Goal: Complete application form: Complete application form

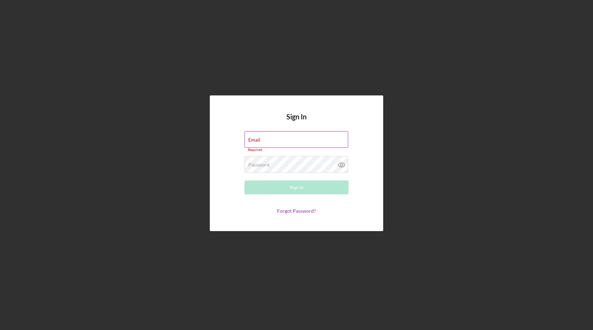
click at [324, 139] on input "Email" at bounding box center [297, 139] width 104 height 17
type input "[EMAIL_ADDRESS][DOMAIN_NAME]"
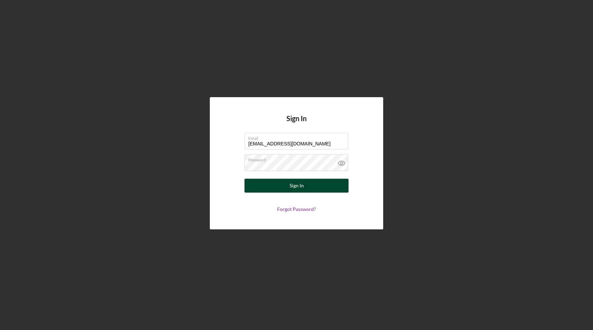
click at [295, 185] on div "Sign In" at bounding box center [297, 186] width 14 height 14
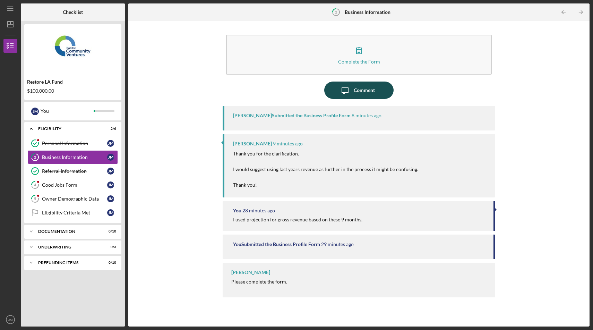
click at [360, 92] on div "Comment" at bounding box center [364, 90] width 21 height 17
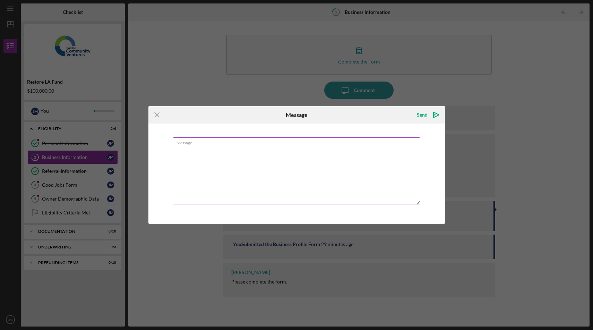
click at [294, 149] on textarea "Message" at bounding box center [297, 170] width 248 height 67
type textarea "H"
type textarea "I"
click at [177, 149] on textarea "I started this business" at bounding box center [297, 170] width 248 height 67
click at [352, 153] on textarea "That might not show an actual picture of my business. I started this business" at bounding box center [297, 170] width 248 height 67
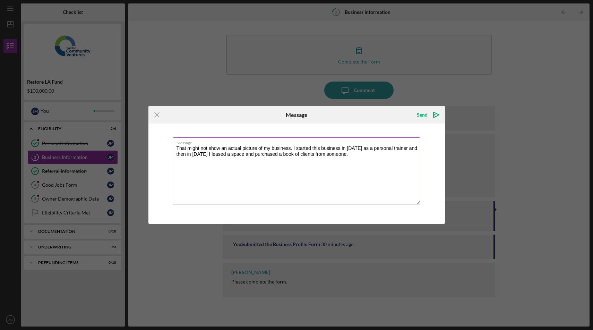
click at [335, 155] on textarea "That might not show an actual picture of my business. I started this business i…" at bounding box center [297, 170] width 248 height 67
click at [402, 155] on textarea "That might not show an actual picture of my business. I started this business i…" at bounding box center [297, 170] width 248 height 67
click at [235, 160] on textarea "That might not show an actual picture of my business. I started this business i…" at bounding box center [297, 170] width 248 height 67
click at [311, 157] on textarea "That might not show an actual picture of my business. I started this business i…" at bounding box center [297, 170] width 248 height 67
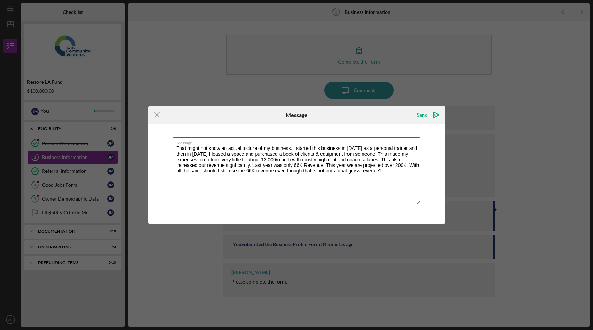
click at [328, 171] on textarea "That might not show an actual picture of my business. I started this business i…" at bounding box center [297, 170] width 248 height 67
click at [348, 164] on textarea "That might not show an actual picture of my business. I started this business i…" at bounding box center [297, 170] width 248 height 67
click at [358, 165] on textarea "That might not show an actual picture of my business. I started this business i…" at bounding box center [297, 170] width 248 height 67
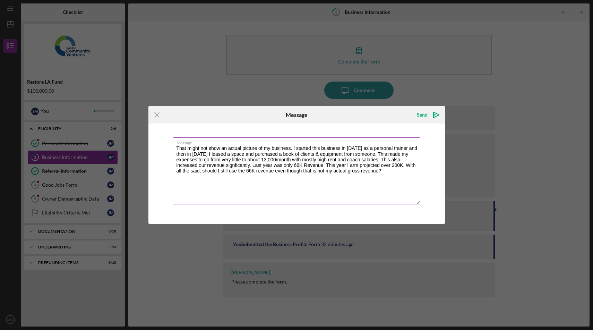
click at [243, 165] on textarea "That might not show an actual picture of my business. I started this business i…" at bounding box center [297, 170] width 248 height 67
click at [405, 166] on textarea "That might not show an actual picture of my business. I started this business i…" at bounding box center [297, 170] width 248 height 67
type textarea "That might not show an actual picture of my business. I started this business i…"
click at [421, 115] on div "Send" at bounding box center [422, 115] width 11 height 14
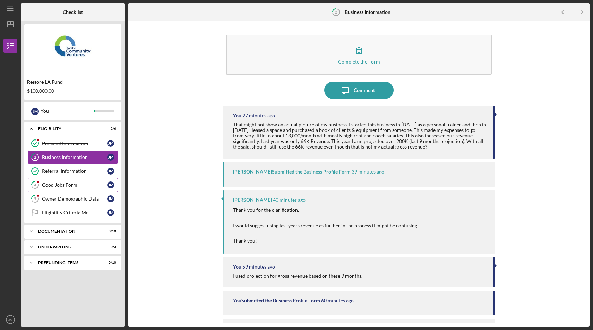
click at [75, 186] on div "Good Jobs Form" at bounding box center [74, 185] width 65 height 6
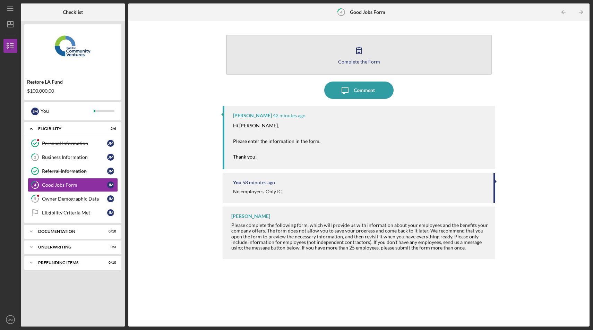
click at [362, 60] on div "Complete the Form" at bounding box center [359, 61] width 42 height 5
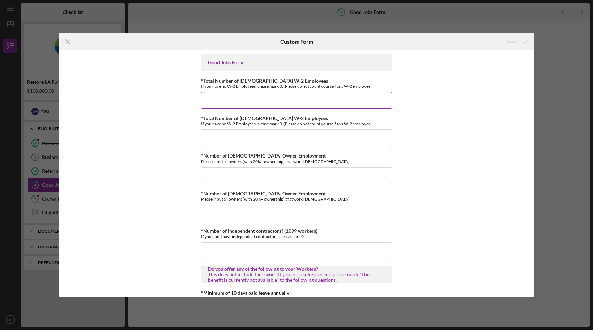
click at [232, 103] on input "*Total Number of [DEMOGRAPHIC_DATA] W-2 Employees" at bounding box center [296, 100] width 191 height 17
type input "0"
click at [232, 138] on input "*Total Number of [DEMOGRAPHIC_DATA] W-2 Employees" at bounding box center [296, 137] width 191 height 17
type input "0"
click at [224, 172] on input "*Number of [DEMOGRAPHIC_DATA] Owner Employment" at bounding box center [296, 175] width 191 height 17
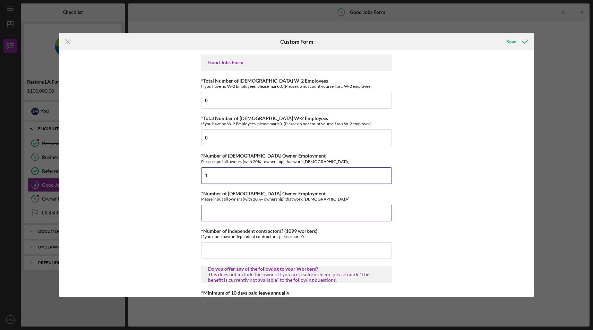
type input "1"
click at [208, 210] on input "*Number of [DEMOGRAPHIC_DATA] Owner Employment" at bounding box center [296, 213] width 191 height 17
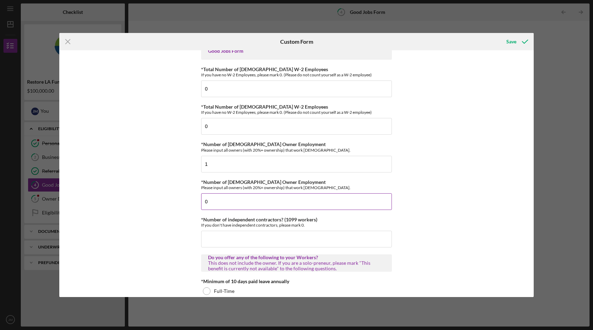
scroll to position [13, 0]
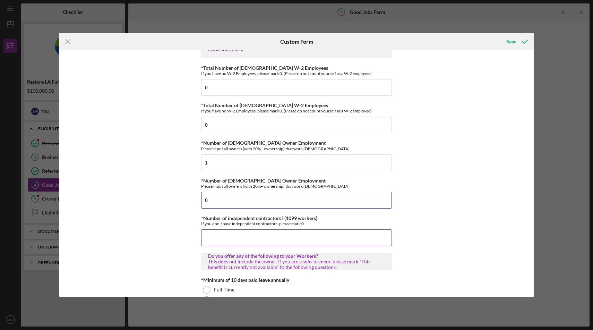
type input "0"
click at [208, 235] on input "*Number of independent contractors? (1099 workers)" at bounding box center [296, 237] width 191 height 17
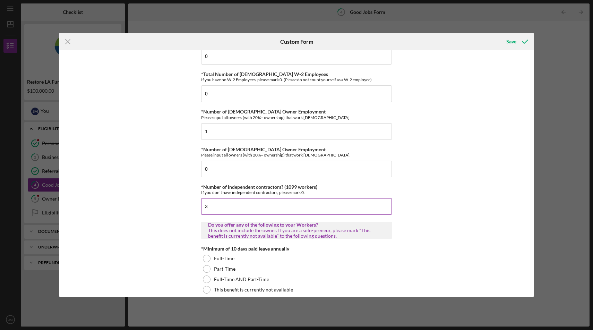
scroll to position [48, 0]
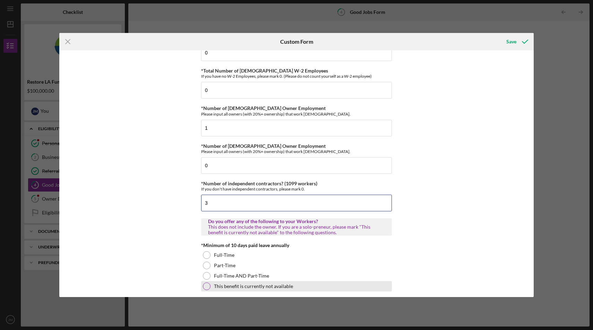
type input "3"
click at [207, 284] on div at bounding box center [207, 287] width 8 height 8
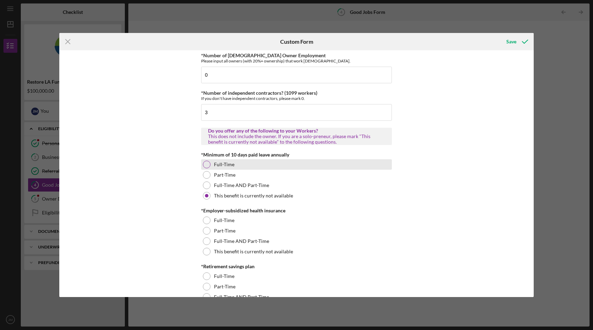
scroll to position [140, 0]
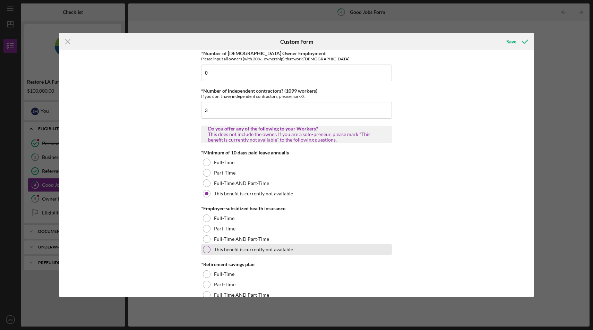
click at [227, 248] on label "This benefit is currently not available" at bounding box center [253, 250] width 79 height 6
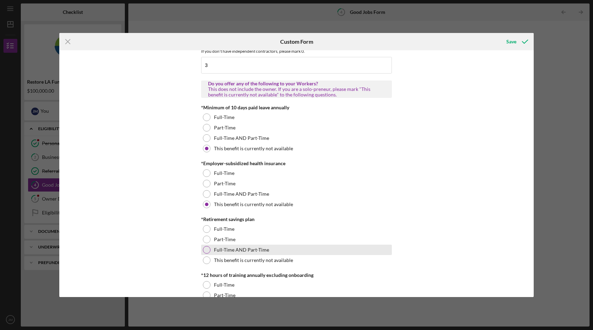
scroll to position [189, 0]
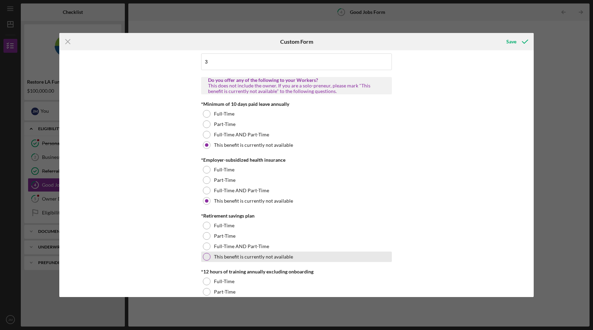
click at [232, 254] on div "This benefit is currently not available" at bounding box center [296, 257] width 191 height 10
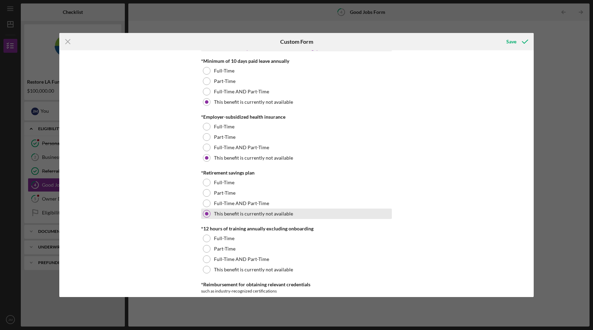
scroll to position [259, 0]
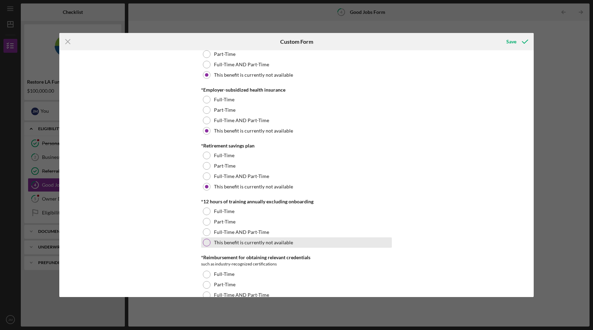
click at [237, 244] on label "This benefit is currently not available" at bounding box center [253, 243] width 79 height 6
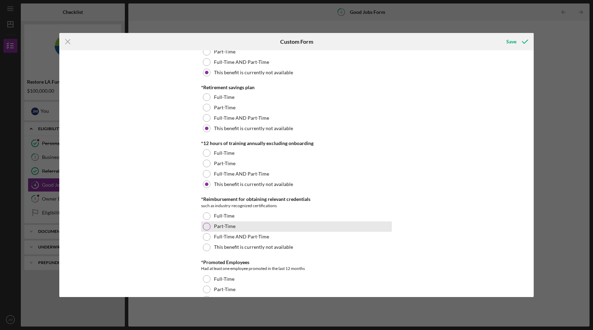
scroll to position [319, 0]
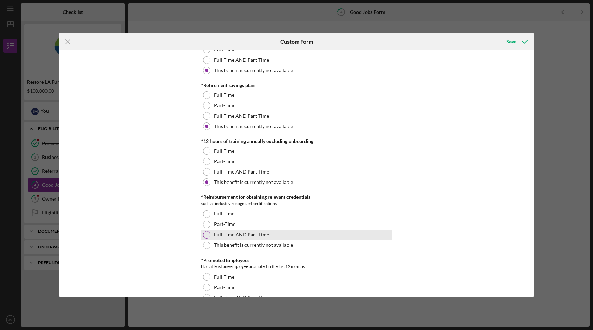
click at [236, 236] on label "Full-Time AND Part-Time" at bounding box center [241, 235] width 55 height 6
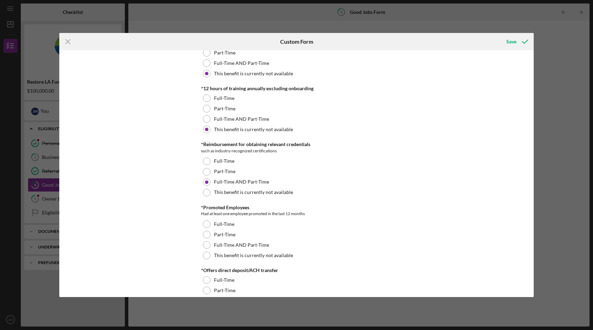
scroll to position [373, 0]
click at [207, 251] on div at bounding box center [207, 255] width 8 height 8
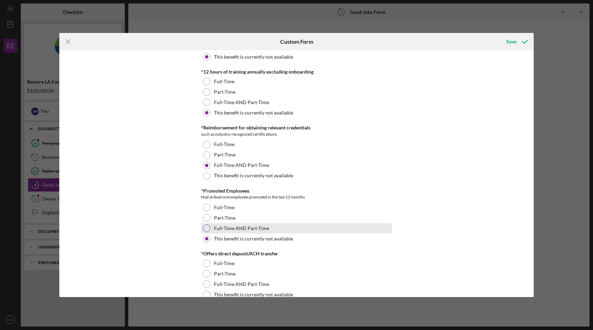
scroll to position [388, 0]
click at [207, 230] on div at bounding box center [207, 229] width 8 height 8
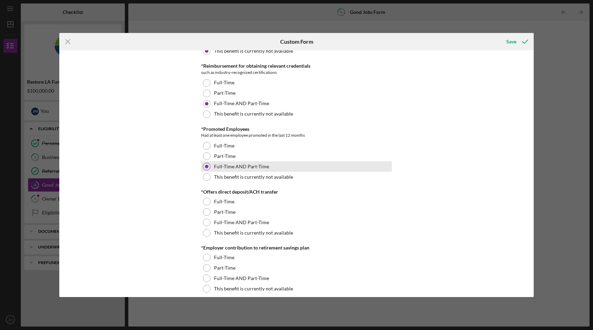
scroll to position [451, 0]
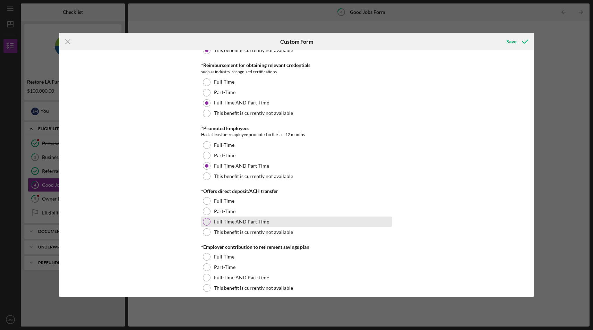
click at [206, 220] on div at bounding box center [207, 222] width 8 height 8
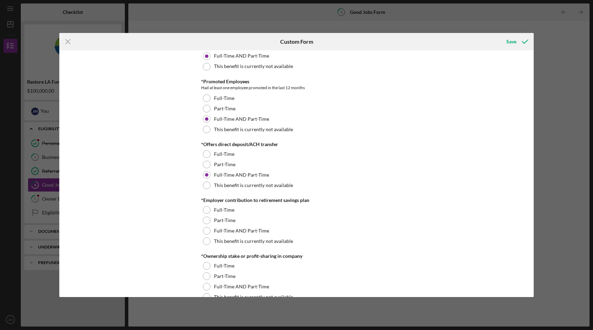
scroll to position [505, 0]
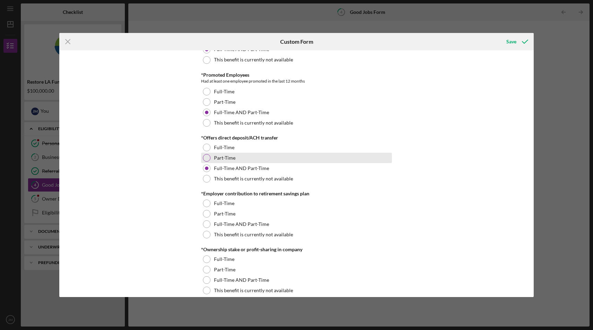
click at [207, 158] on div at bounding box center [207, 158] width 8 height 8
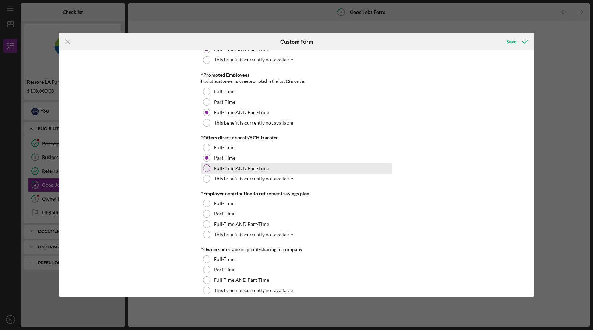
click at [207, 172] on div "Full-Time AND Part-Time" at bounding box center [296, 168] width 191 height 10
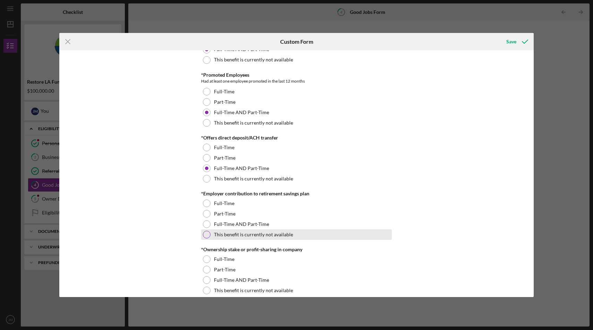
click at [206, 234] on div at bounding box center [207, 235] width 8 height 8
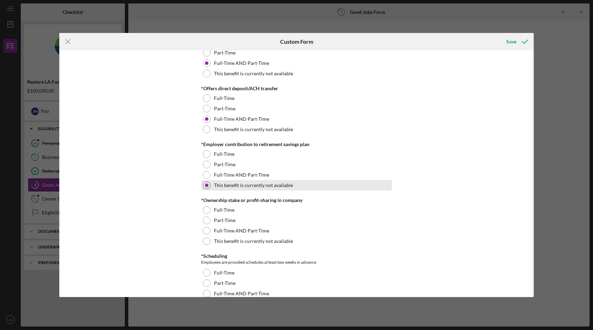
scroll to position [558, 0]
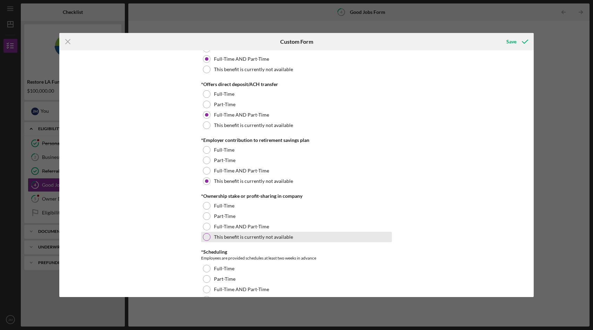
click at [206, 238] on div at bounding box center [207, 237] width 8 height 8
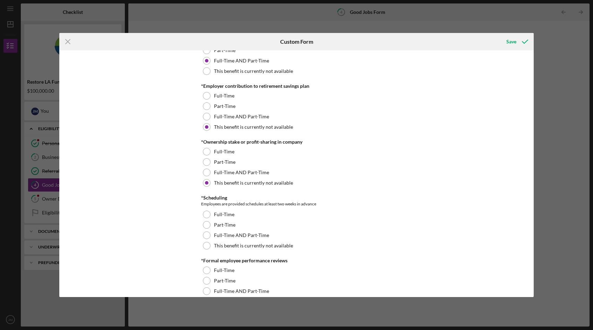
scroll to position [613, 0]
click at [206, 234] on div at bounding box center [207, 234] width 8 height 8
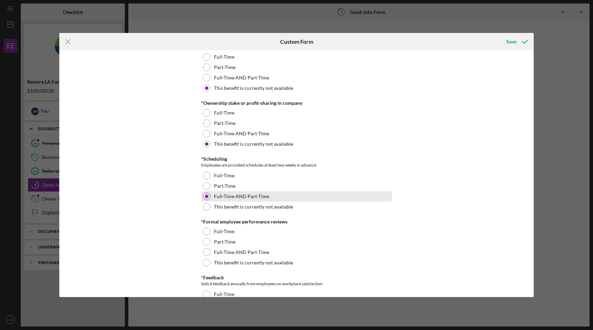
scroll to position [652, 0]
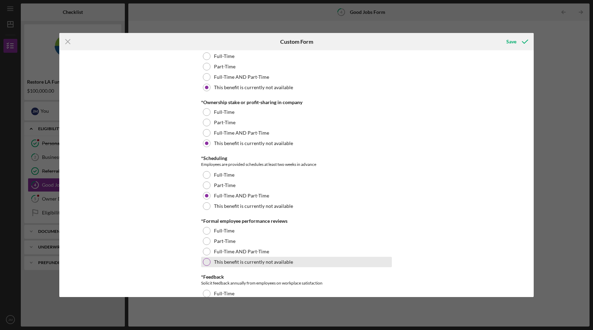
click at [206, 261] on div at bounding box center [207, 262] width 8 height 8
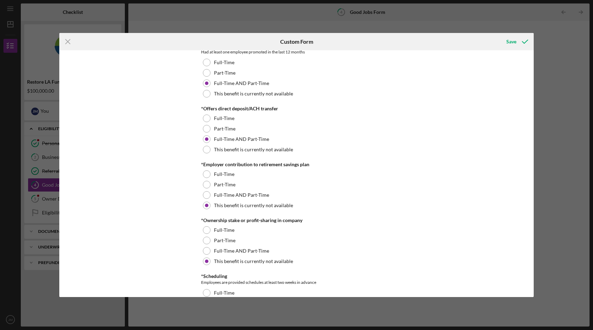
scroll to position [525, 0]
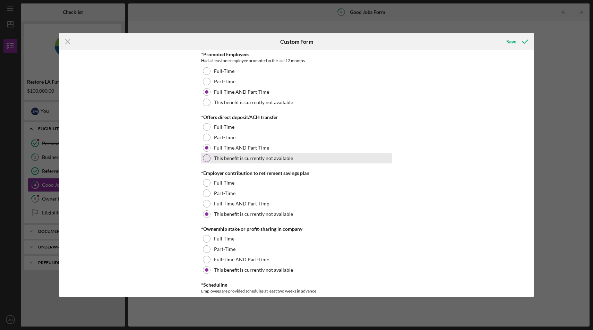
click at [207, 158] on div at bounding box center [207, 158] width 8 height 8
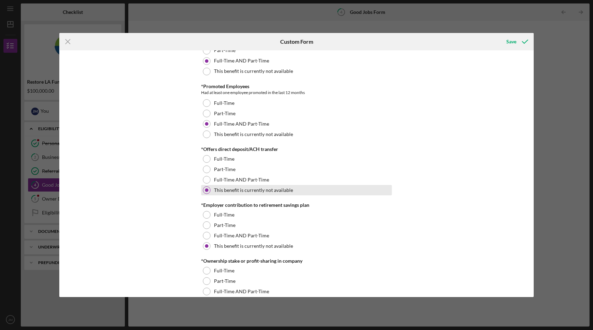
scroll to position [487, 0]
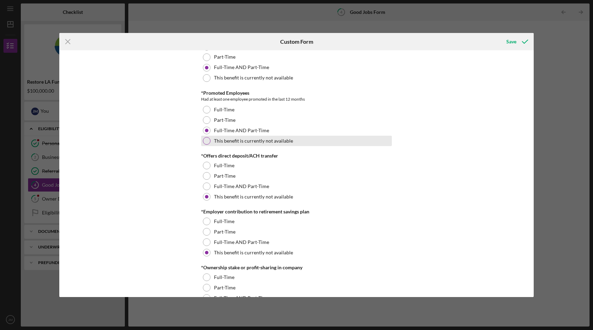
click at [207, 143] on div at bounding box center [207, 141] width 8 height 8
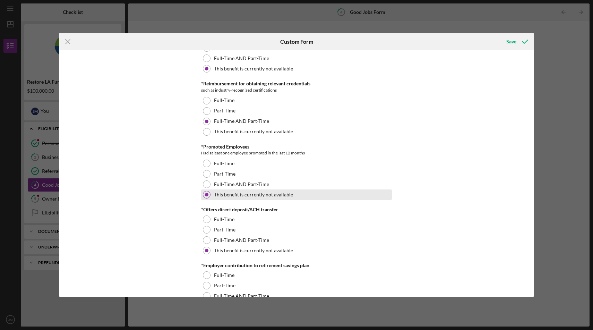
scroll to position [428, 0]
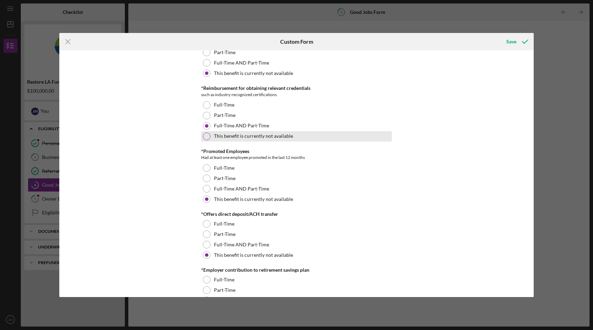
click at [207, 136] on div at bounding box center [207, 137] width 8 height 8
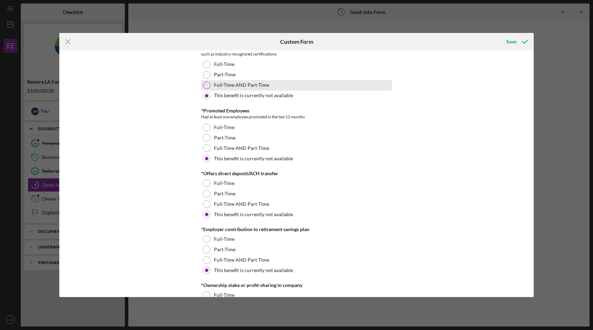
scroll to position [418, 0]
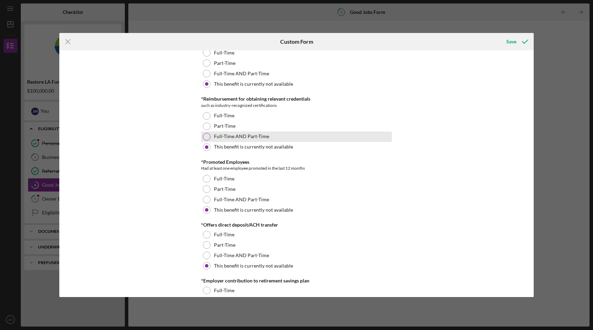
click at [207, 136] on div at bounding box center [207, 137] width 8 height 8
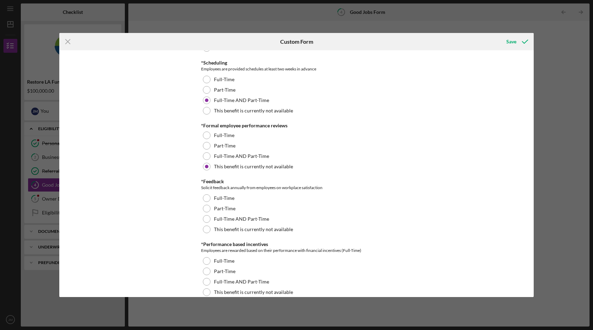
scroll to position [750, 0]
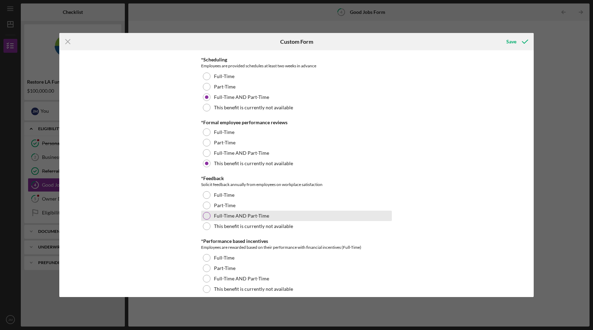
click at [207, 218] on div at bounding box center [207, 216] width 8 height 8
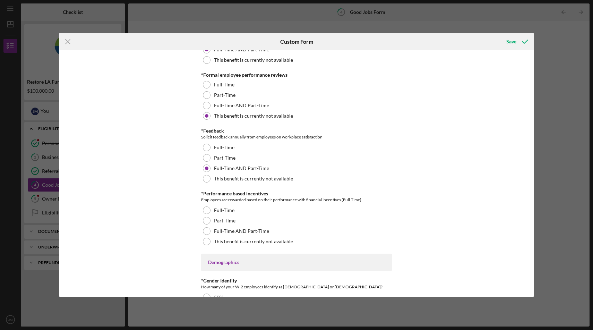
scroll to position [800, 0]
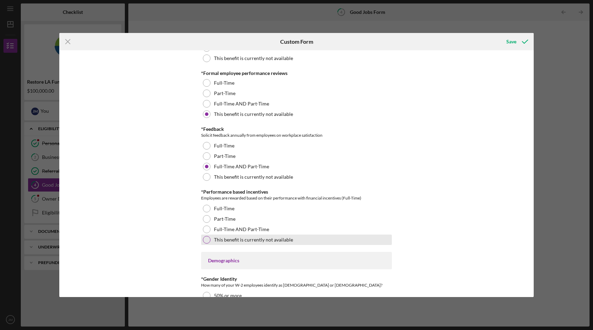
click at [208, 238] on div at bounding box center [207, 240] width 8 height 8
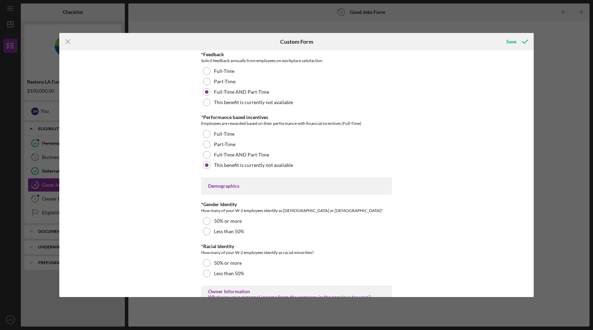
scroll to position [878, 0]
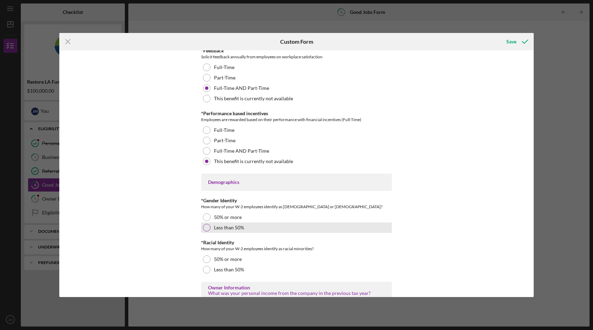
click at [207, 228] on div at bounding box center [207, 228] width 8 height 8
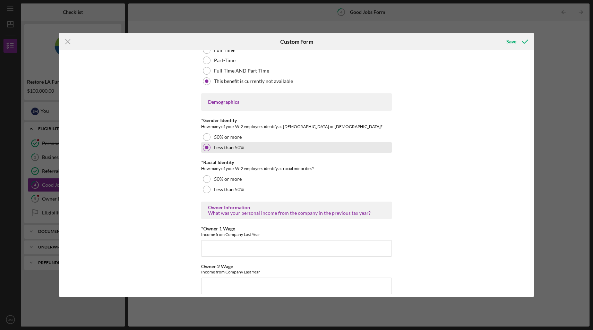
scroll to position [959, 0]
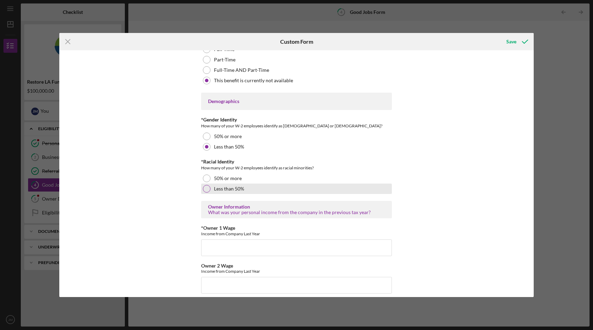
click at [205, 188] on div at bounding box center [207, 189] width 8 height 8
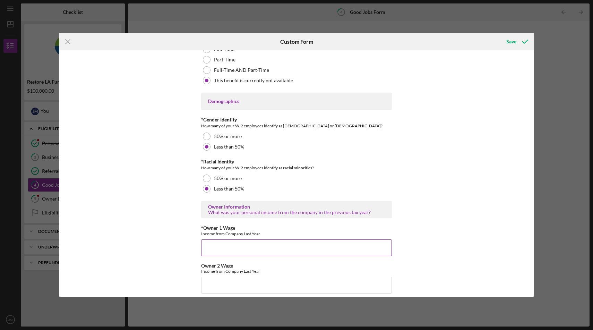
click at [217, 248] on input "*Owner 1 Wage" at bounding box center [296, 247] width 191 height 17
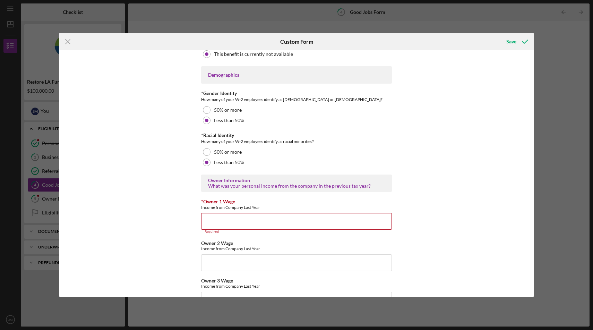
scroll to position [987, 0]
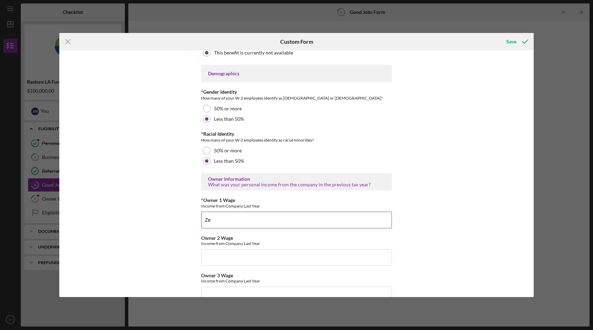
type input "Z"
type input "2024 income was about 40,000. However on taxes it is"
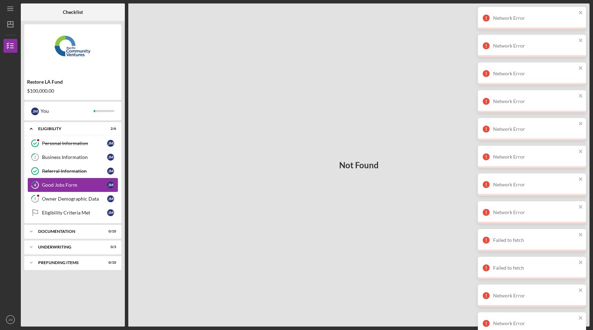
click at [53, 186] on div "Good Jobs Form" at bounding box center [74, 185] width 65 height 6
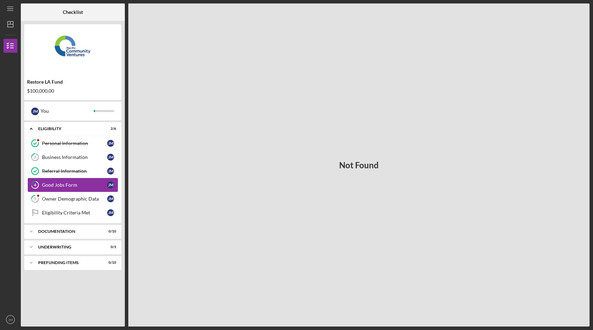
click at [71, 186] on div "Good Jobs Form" at bounding box center [74, 185] width 65 height 6
click at [68, 196] on div "Owner Demographic Data" at bounding box center [74, 199] width 65 height 6
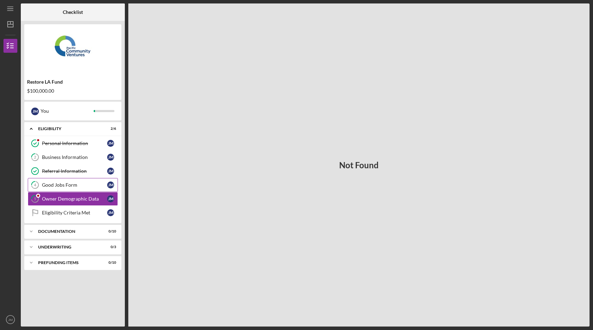
click at [69, 188] on link "4 Good Jobs Form [PERSON_NAME]" at bounding box center [73, 185] width 90 height 14
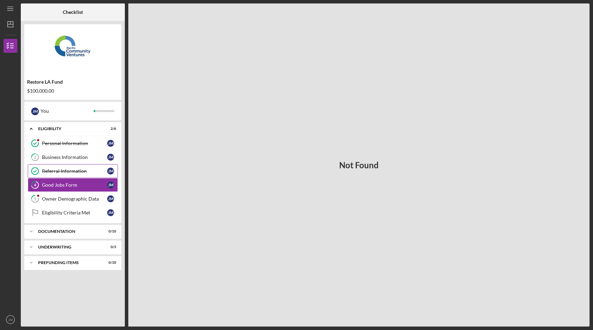
click at [70, 178] on link "Referral Information Referral Information J M" at bounding box center [73, 171] width 90 height 14
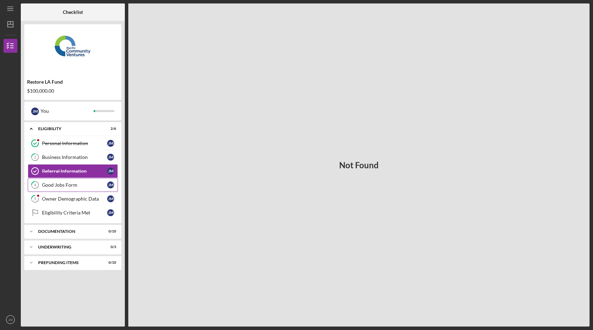
click at [69, 184] on div "Good Jobs Form" at bounding box center [74, 185] width 65 height 6
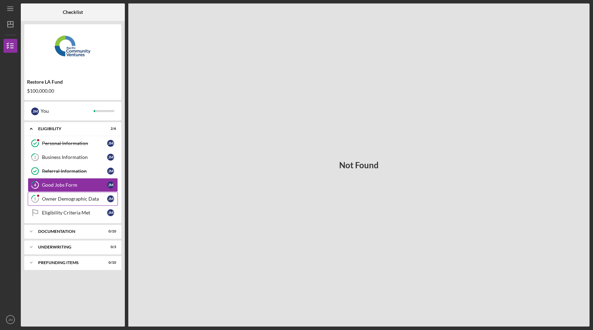
click at [69, 195] on link "5 Owner Demographic Data [PERSON_NAME]" at bounding box center [73, 199] width 90 height 14
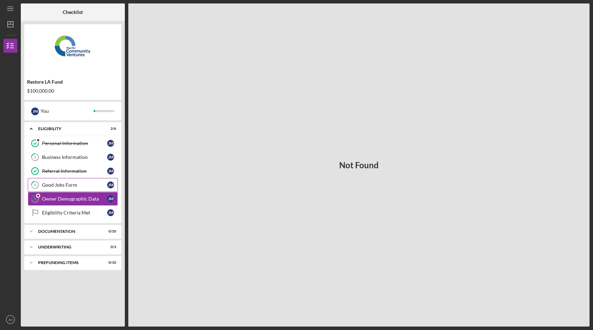
click at [67, 188] on link "4 Good Jobs Form [PERSON_NAME]" at bounding box center [73, 185] width 90 height 14
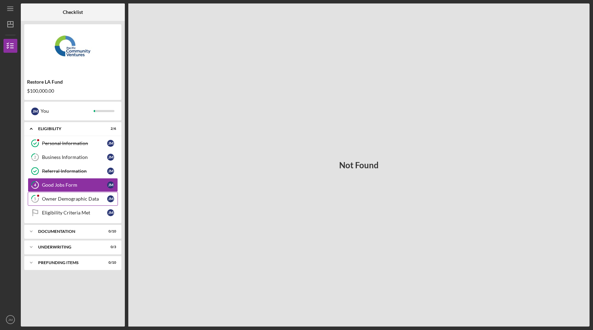
click at [66, 199] on div "Owner Demographic Data" at bounding box center [74, 199] width 65 height 6
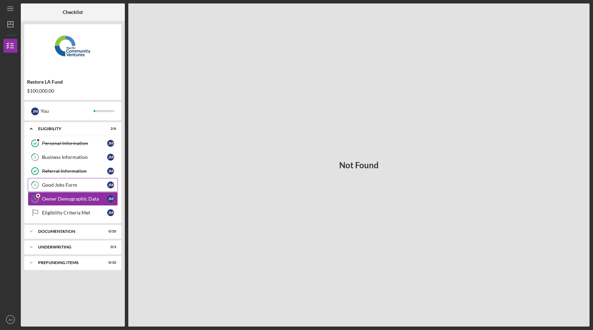
click at [67, 185] on div "Good Jobs Form" at bounding box center [74, 185] width 65 height 6
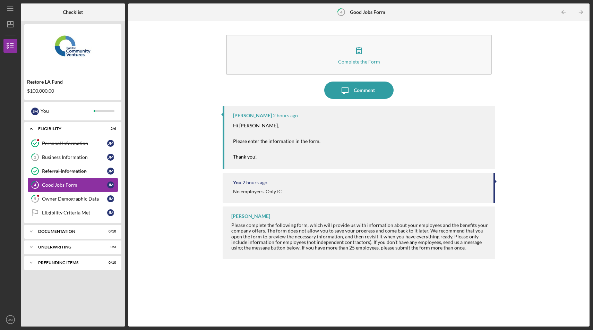
click at [68, 183] on div "Good Jobs Form" at bounding box center [74, 185] width 65 height 6
click at [66, 197] on div "Owner Demographic Data" at bounding box center [74, 199] width 65 height 6
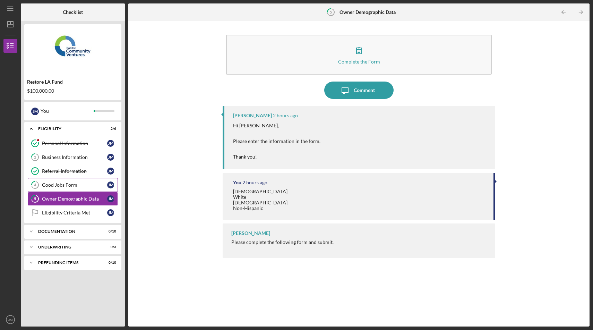
click at [70, 185] on div "Good Jobs Form" at bounding box center [74, 185] width 65 height 6
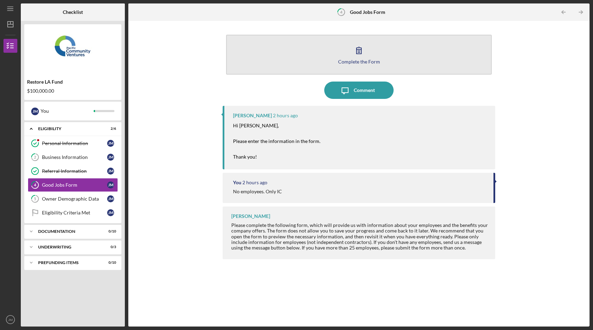
click at [364, 52] on icon "button" at bounding box center [359, 50] width 17 height 17
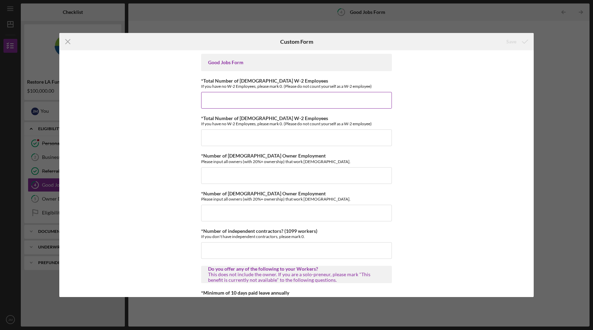
click at [240, 107] on input "*Total Number of [DEMOGRAPHIC_DATA] W-2 Employees" at bounding box center [296, 100] width 191 height 17
type input "0"
click at [225, 136] on input "*Total Number of [DEMOGRAPHIC_DATA] W-2 Employees" at bounding box center [296, 137] width 191 height 17
type input "0"
click at [215, 173] on input "*Number of [DEMOGRAPHIC_DATA] Owner Employment" at bounding box center [296, 175] width 191 height 17
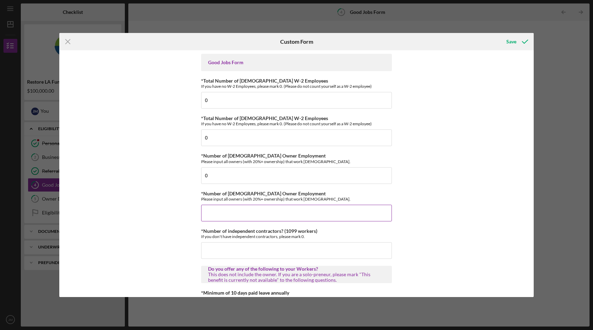
click at [212, 207] on input "*Number of [DEMOGRAPHIC_DATA] Owner Employment" at bounding box center [296, 213] width 191 height 17
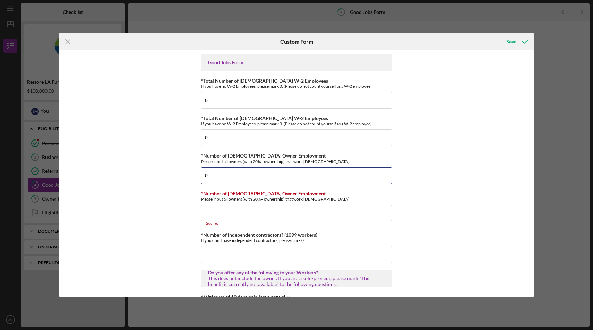
drag, startPoint x: 218, startPoint y: 176, endPoint x: 195, endPoint y: 176, distance: 22.2
click at [195, 176] on div "Good Jobs Form *Total Number of [DEMOGRAPHIC_DATA] W-2 Employees If you have no…" at bounding box center [296, 173] width 475 height 247
type input "1"
click at [209, 207] on input "*Number of [DEMOGRAPHIC_DATA] Owner Employment" at bounding box center [296, 213] width 191 height 17
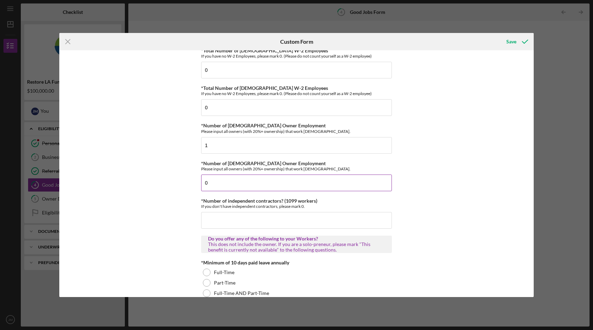
scroll to position [33, 0]
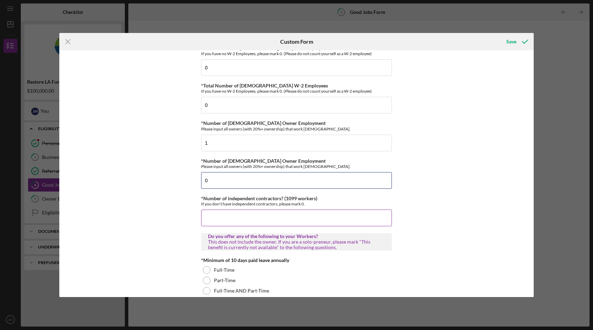
type input "0"
click at [220, 213] on input "*Number of independent contractors? (1099 workers)" at bounding box center [296, 218] width 191 height 17
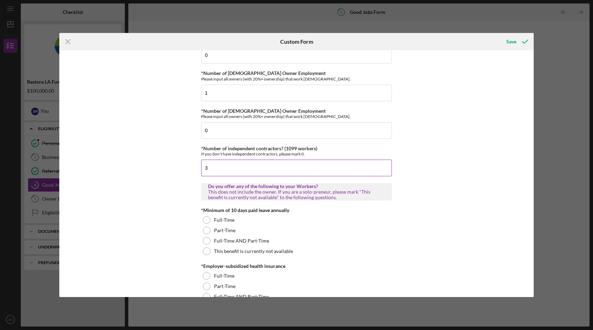
scroll to position [109, 0]
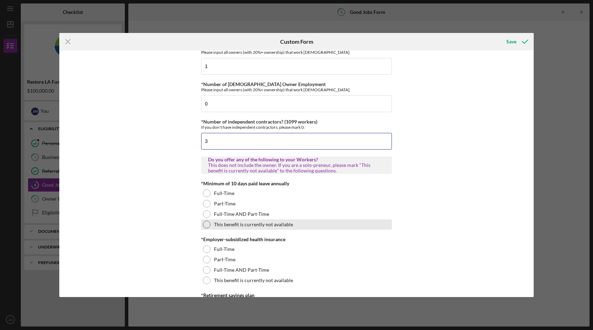
type input "3"
click at [204, 226] on div at bounding box center [207, 225] width 8 height 8
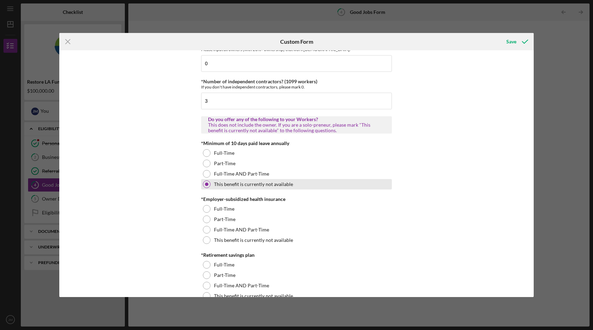
scroll to position [151, 0]
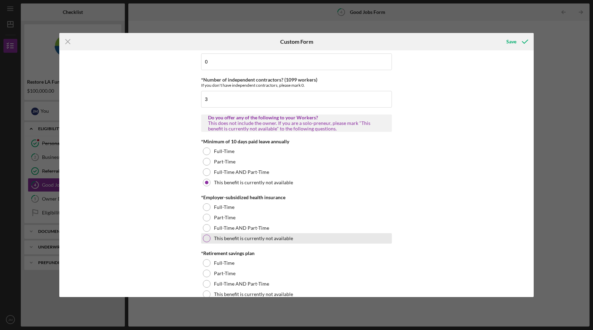
click at [207, 241] on div at bounding box center [207, 239] width 8 height 8
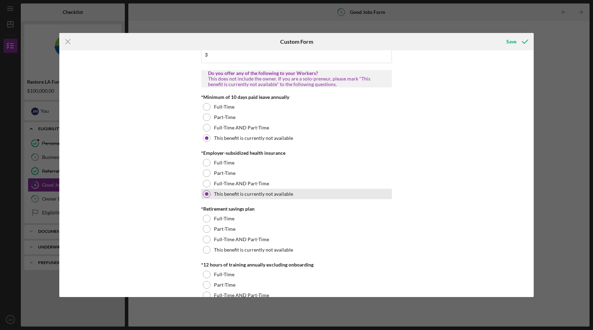
scroll to position [196, 0]
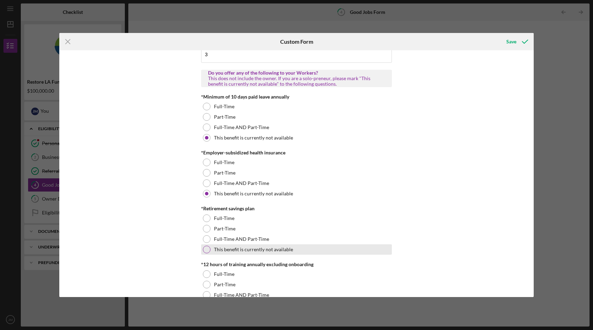
click at [207, 252] on div at bounding box center [207, 250] width 8 height 8
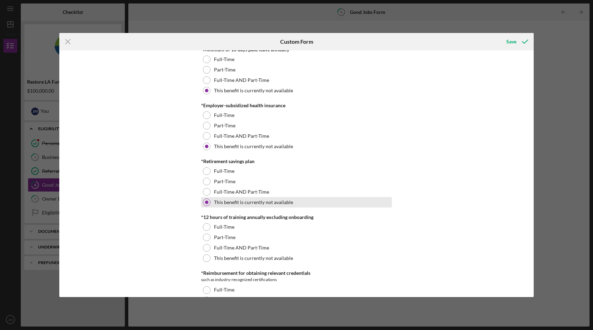
scroll to position [256, 0]
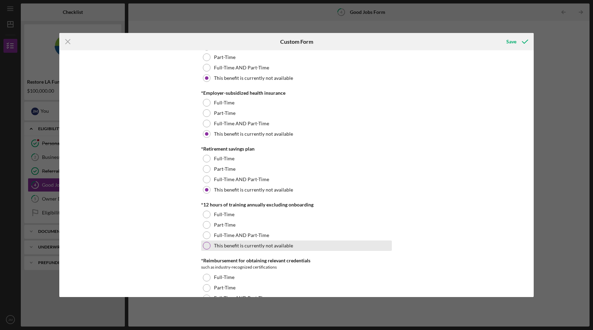
click at [208, 246] on div at bounding box center [207, 246] width 8 height 8
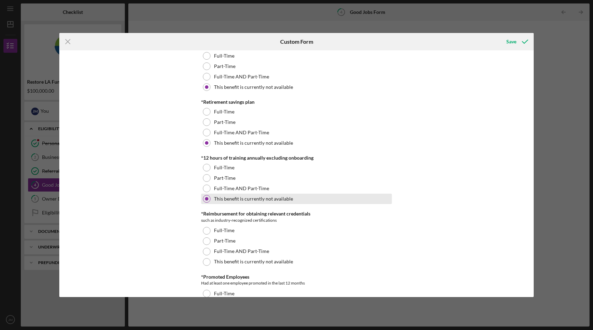
scroll to position [307, 0]
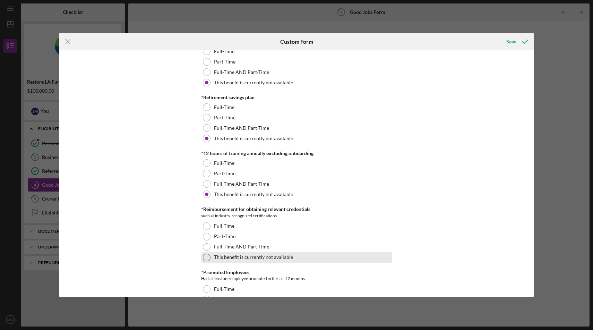
click at [207, 255] on div at bounding box center [207, 258] width 8 height 8
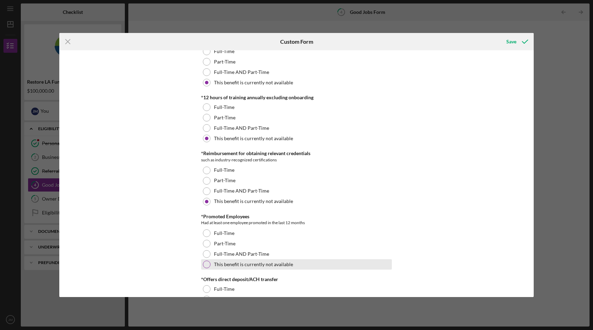
click at [205, 265] on div at bounding box center [207, 265] width 8 height 8
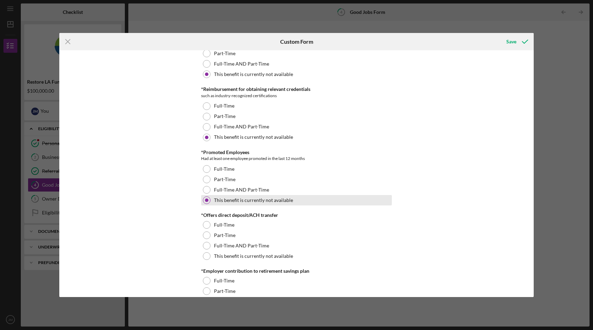
scroll to position [432, 0]
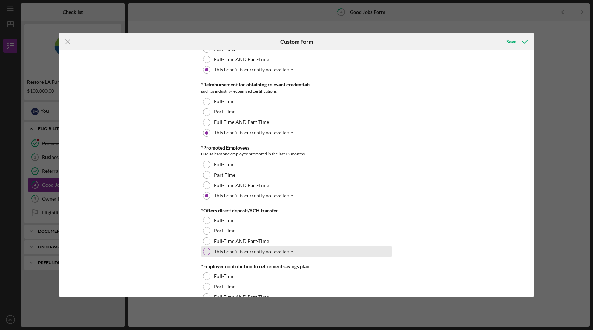
click at [208, 251] on div at bounding box center [207, 252] width 8 height 8
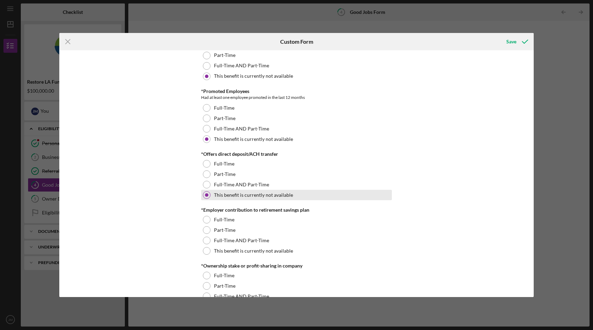
scroll to position [488, 0]
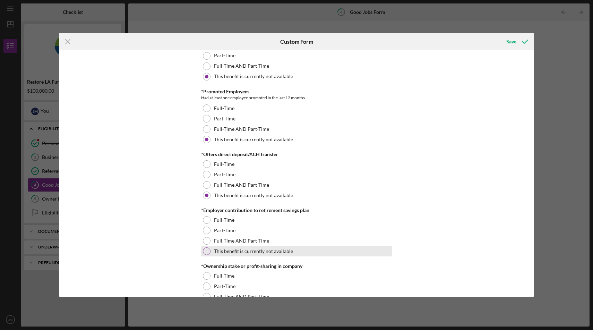
click at [207, 252] on div at bounding box center [207, 251] width 8 height 8
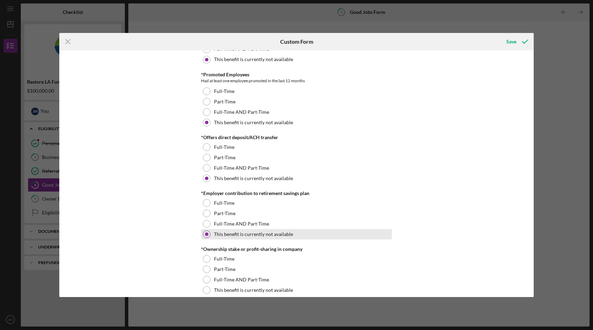
scroll to position [509, 0]
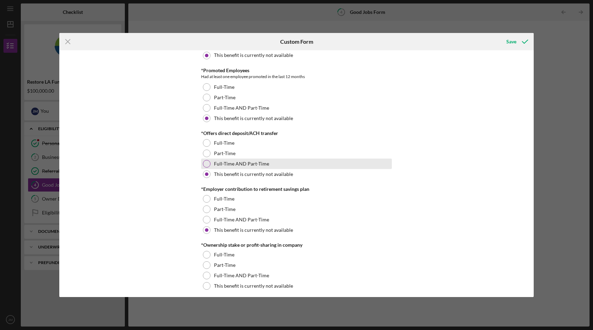
click at [207, 162] on div at bounding box center [207, 164] width 8 height 8
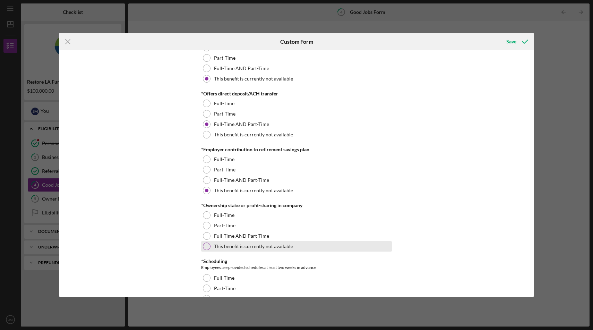
click at [209, 247] on div at bounding box center [207, 247] width 8 height 8
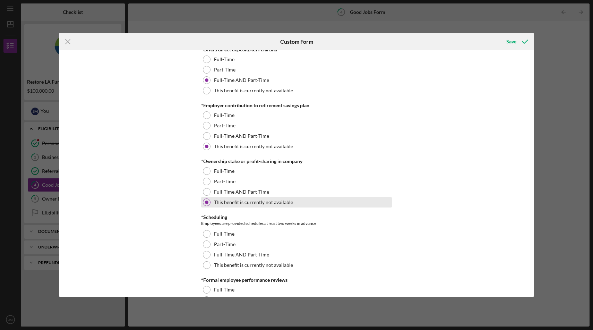
scroll to position [605, 0]
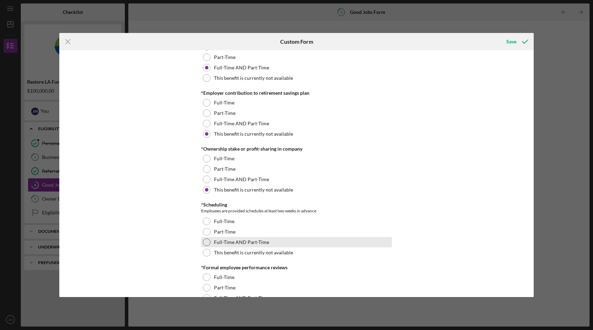
click at [208, 242] on div at bounding box center [207, 242] width 8 height 8
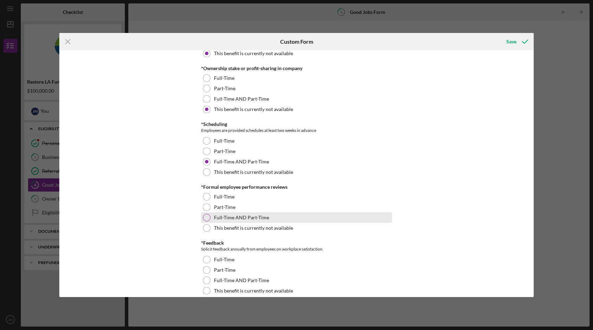
scroll to position [686, 0]
click at [209, 233] on div "Good Jobs Form *Total Number of [DEMOGRAPHIC_DATA] W-2 Employees If you have no…" at bounding box center [296, 244] width 191 height 1753
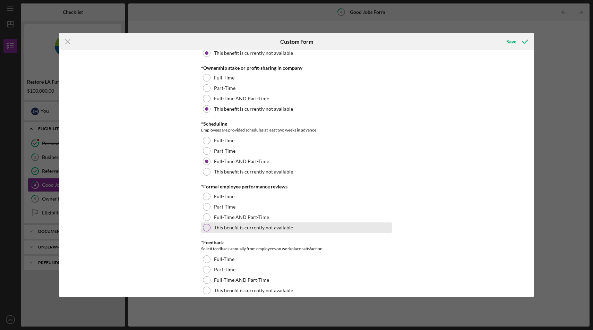
click at [207, 228] on div at bounding box center [207, 228] width 8 height 8
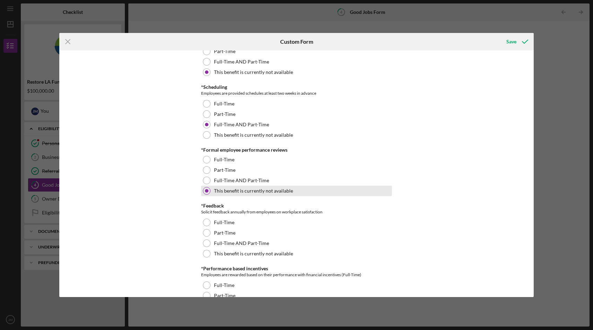
scroll to position [724, 0]
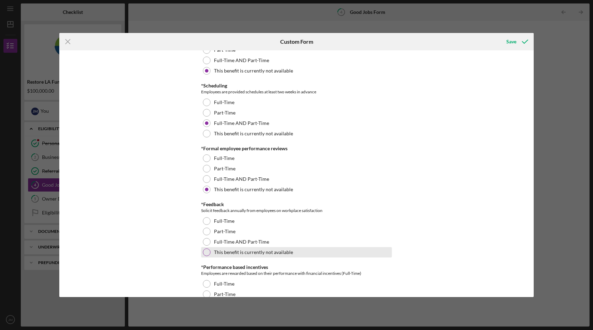
click at [206, 250] on div at bounding box center [207, 253] width 8 height 8
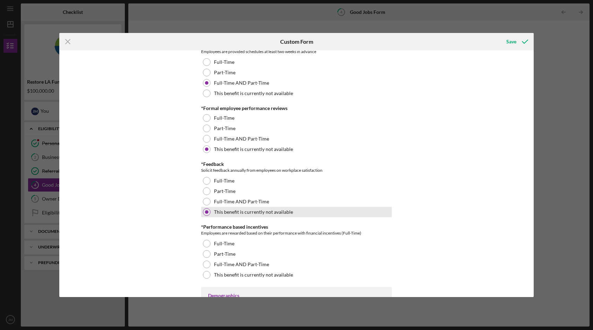
scroll to position [775, 0]
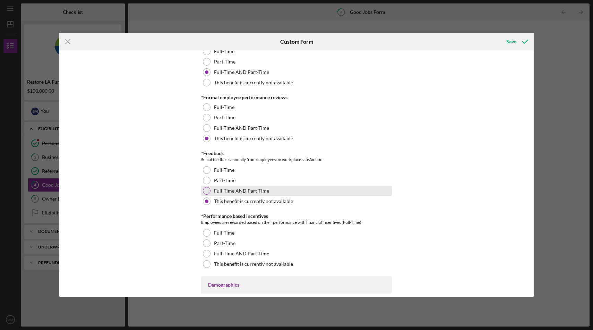
click at [208, 190] on div at bounding box center [207, 191] width 8 height 8
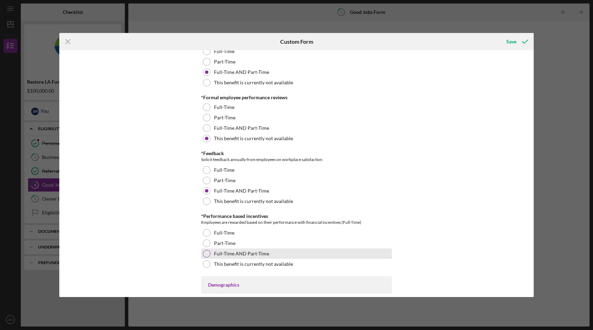
click at [207, 253] on div at bounding box center [207, 254] width 8 height 8
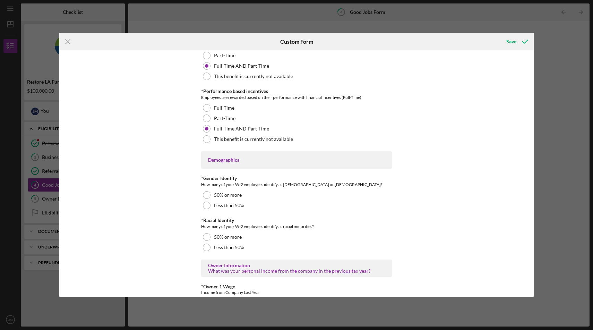
scroll to position [906, 0]
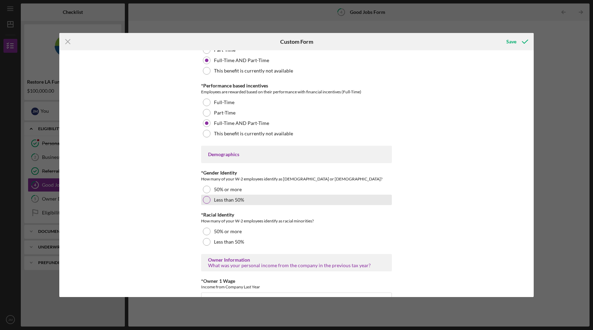
click at [207, 202] on div at bounding box center [207, 200] width 8 height 8
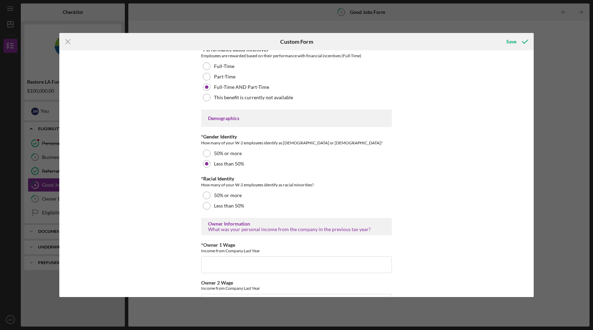
scroll to position [942, 0]
click at [207, 205] on div at bounding box center [207, 206] width 8 height 8
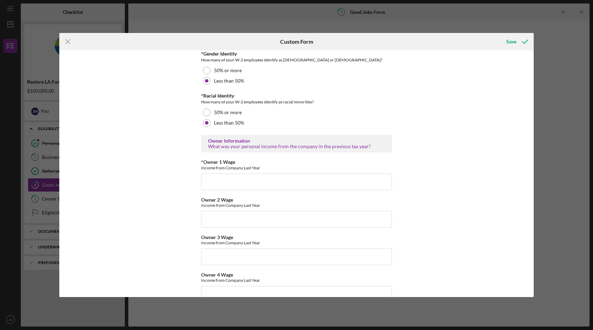
scroll to position [1030, 0]
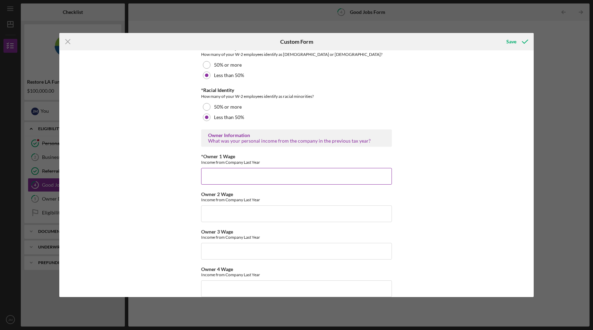
click at [218, 178] on input "*Owner 1 Wage" at bounding box center [296, 176] width 191 height 17
click at [249, 176] on input "I made about 45,000 last year but only 18,000 on my tax return" at bounding box center [296, 176] width 191 height 17
click at [357, 175] on input "I made about 45,000 profit last year but only 18,000 on my tax return" at bounding box center [296, 176] width 191 height 17
click at [253, 213] on input "Owner 2 Wage" at bounding box center [296, 213] width 191 height 17
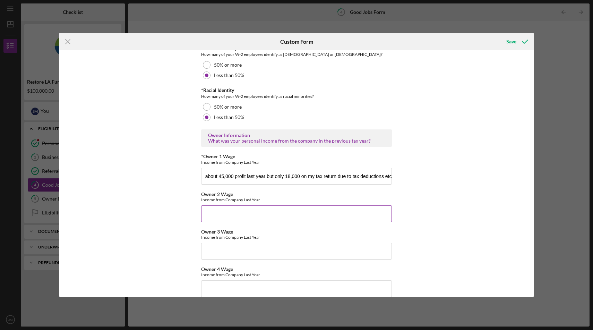
scroll to position [0, 0]
click at [317, 178] on input "I made about 45,000 profit last year but only 18,000 on my tax return due to ta…" at bounding box center [296, 176] width 191 height 17
type input "I made about 45,000 profit last year but only 18,000 profit on my tax return du…"
click at [241, 207] on input "Owner 2 Wage" at bounding box center [296, 213] width 191 height 17
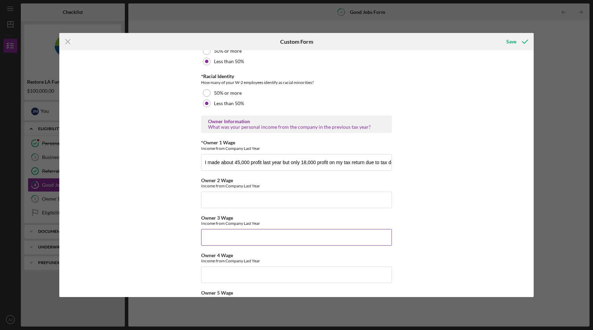
click at [216, 238] on input "Owner 3 Wage" at bounding box center [296, 237] width 191 height 17
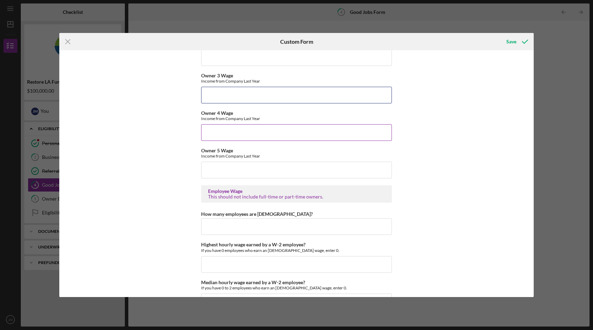
scroll to position [1187, 0]
click at [220, 227] on input "How many employees are [DEMOGRAPHIC_DATA]?" at bounding box center [296, 226] width 191 height 17
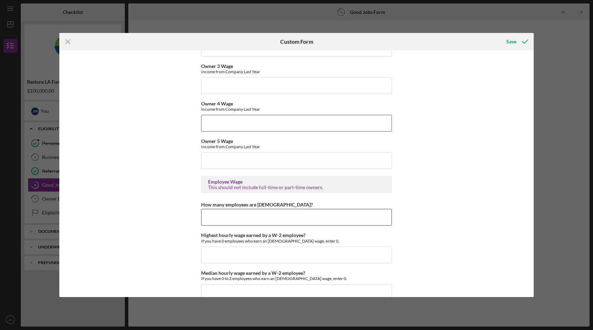
scroll to position [1199, 0]
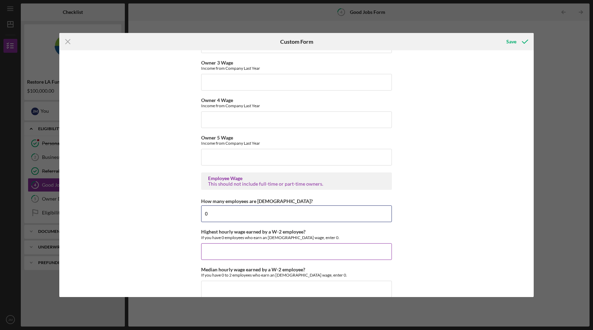
type input "0"
click at [217, 250] on input "Highest hourly wage earned by a W-2 employee?" at bounding box center [296, 251] width 191 height 17
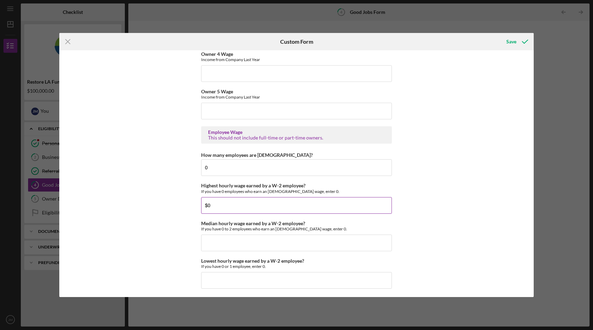
scroll to position [1246, 0]
type input "$0"
click at [221, 239] on input "Median hourly wage earned by a W-2 employee?" at bounding box center [296, 242] width 191 height 17
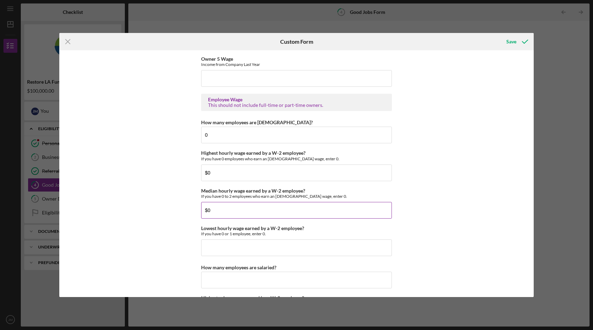
scroll to position [1280, 0]
type input "$0"
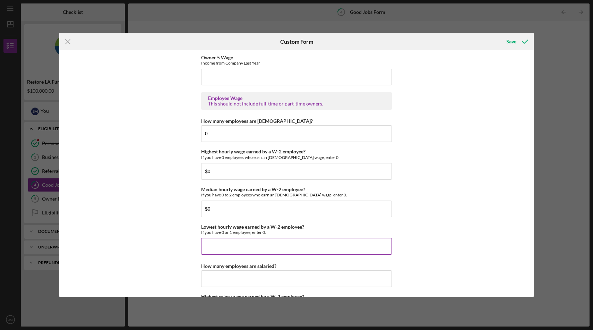
click at [220, 237] on div "Lowest hourly wage earned by a W-2 employee? If you have 0 or 1 employee, enter…" at bounding box center [296, 239] width 191 height 31
click at [219, 244] on input "Lowest hourly wage earned by a W-2 employee?" at bounding box center [296, 246] width 191 height 17
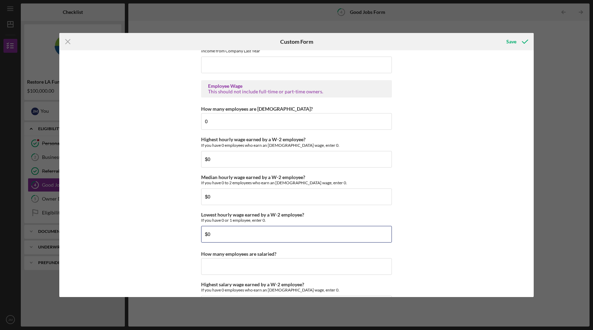
scroll to position [1301, 0]
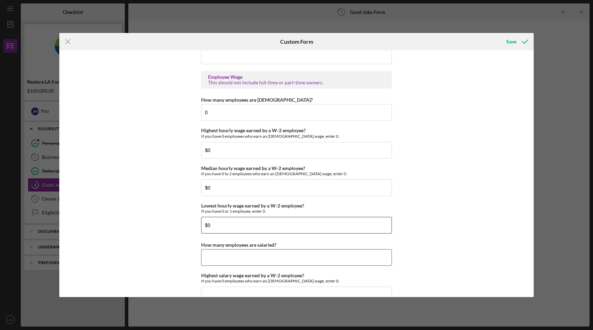
type input "$0"
click at [222, 252] on input "How many employees are salaried?" at bounding box center [296, 257] width 191 height 17
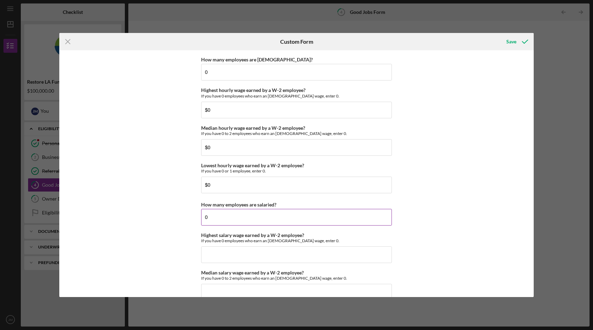
scroll to position [1350, 0]
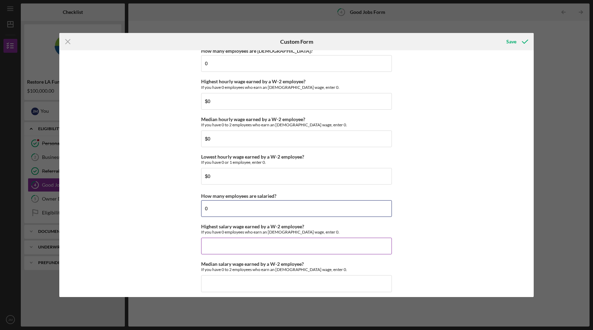
type input "0"
click at [234, 251] on input "Highest salary wage earned by a W-2 employee?" at bounding box center [296, 246] width 191 height 17
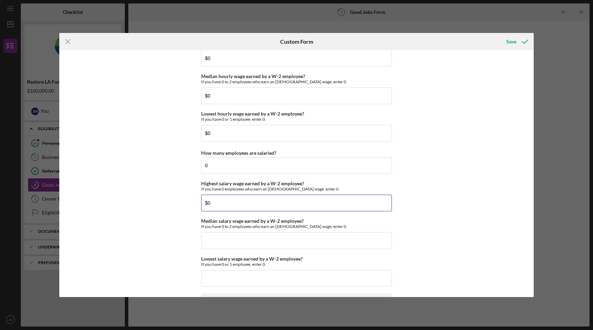
scroll to position [1395, 0]
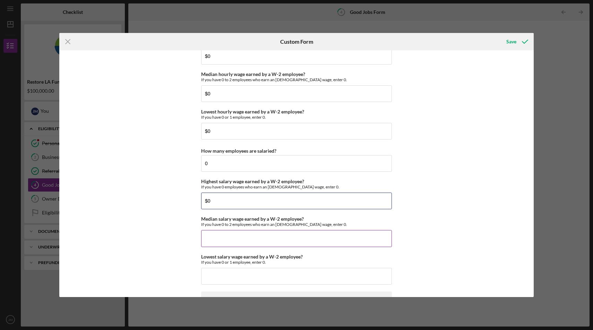
type input "$0"
click at [230, 236] on input "Median salary wage earned by a W-2 employee?" at bounding box center [296, 238] width 191 height 17
type input "$0"
click at [227, 275] on input "Lowest salary wage earned by a W-2 employee?" at bounding box center [296, 276] width 191 height 17
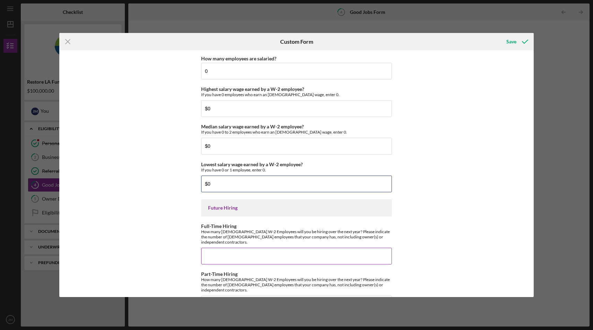
scroll to position [1491, 0]
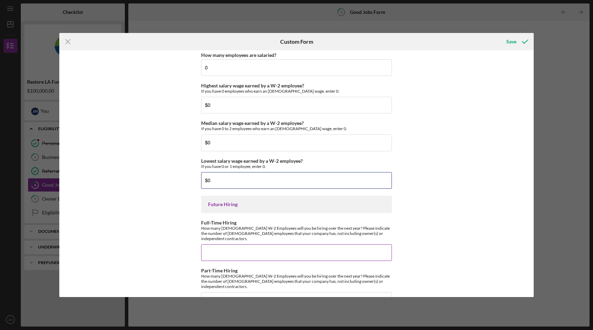
type input "$0"
click at [224, 245] on input "Full-Time Hiring" at bounding box center [296, 252] width 191 height 17
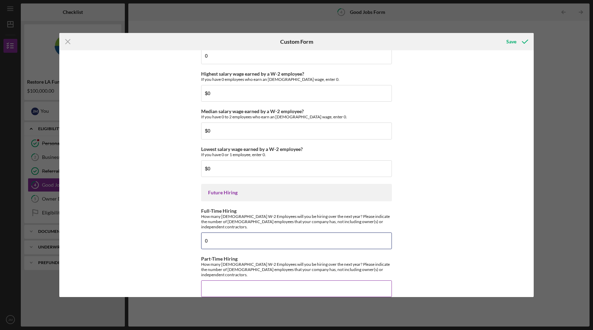
type input "0"
click at [211, 280] on input "Part-Time Hiring" at bounding box center [296, 288] width 191 height 17
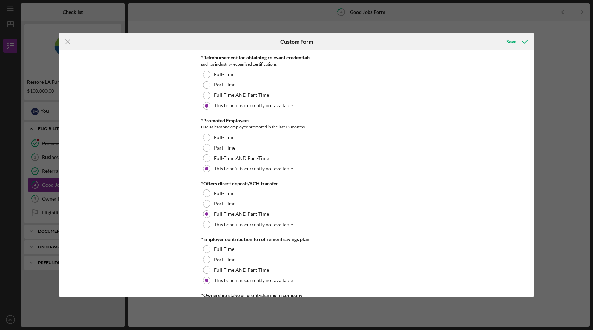
scroll to position [266, 0]
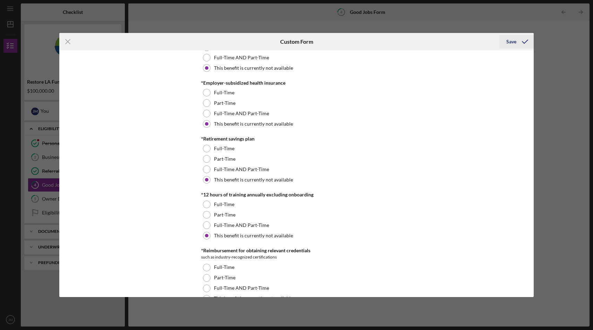
type input "0"
click at [514, 43] on div "Save" at bounding box center [512, 42] width 10 height 14
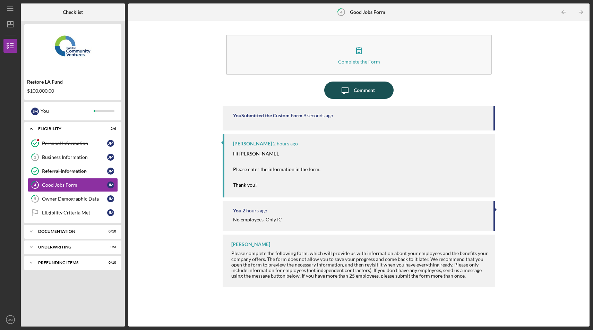
click at [354, 92] on div "Comment" at bounding box center [364, 90] width 21 height 17
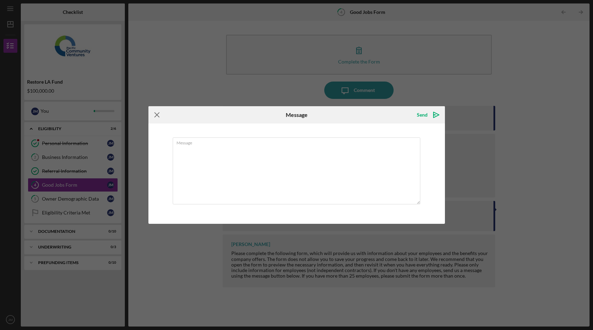
click at [157, 117] on icon "Icon/Menu Close" at bounding box center [157, 114] width 17 height 17
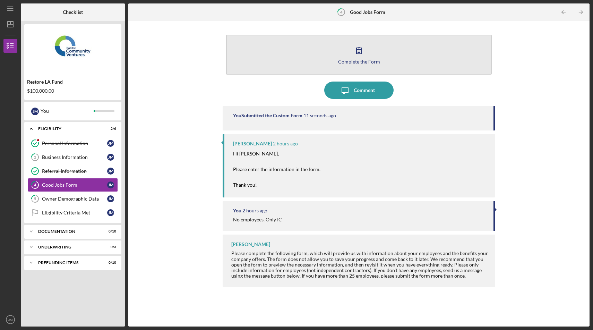
click at [351, 53] on button "Complete the Form Form" at bounding box center [359, 55] width 266 height 40
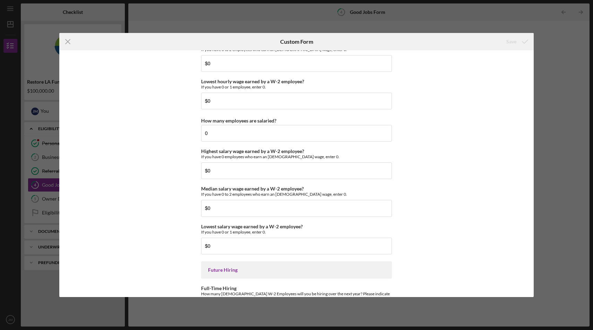
scroll to position [1502, 0]
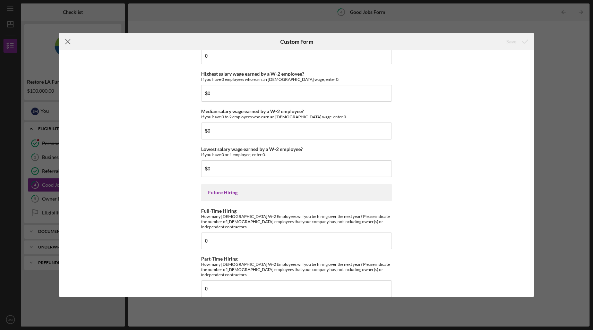
click at [65, 43] on icon "Icon/Menu Close" at bounding box center [67, 41] width 17 height 17
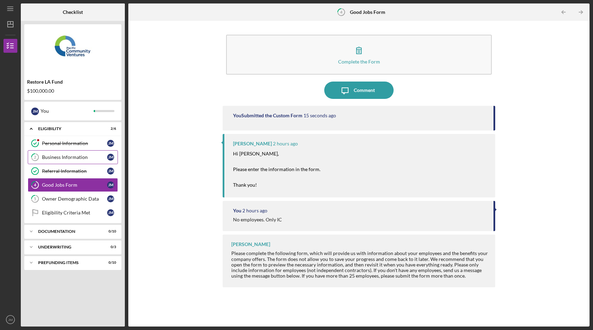
click at [51, 158] on div "Business Information" at bounding box center [74, 157] width 65 height 6
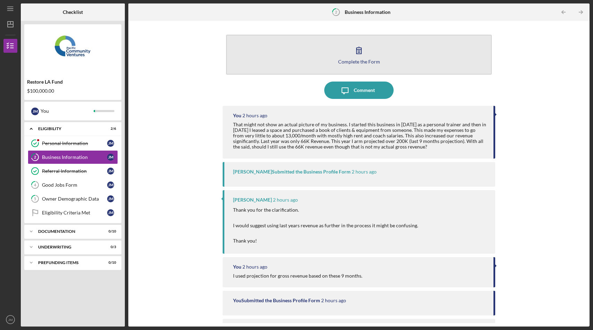
click at [349, 59] on div "Complete the Form" at bounding box center [359, 61] width 42 height 5
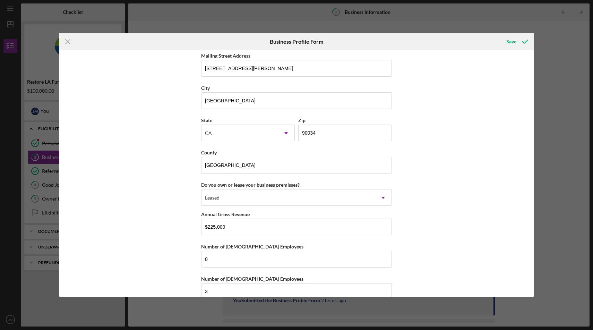
scroll to position [592, 0]
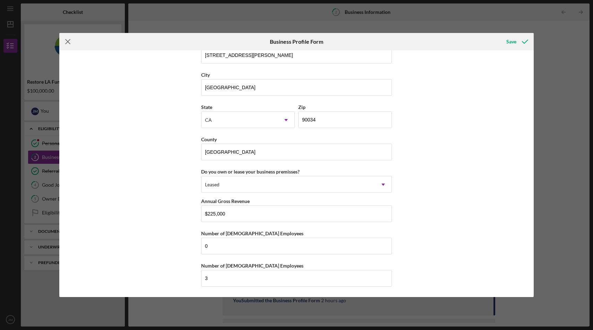
click at [67, 43] on icon "Icon/Menu Close" at bounding box center [67, 41] width 17 height 17
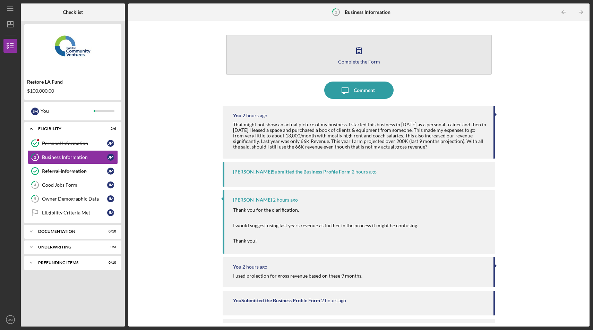
click at [362, 65] on button "Complete the Form Form" at bounding box center [359, 55] width 266 height 40
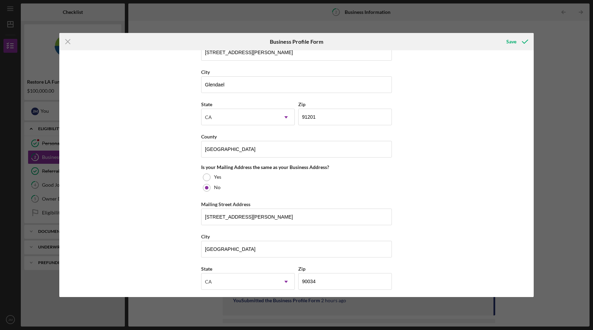
scroll to position [592, 0]
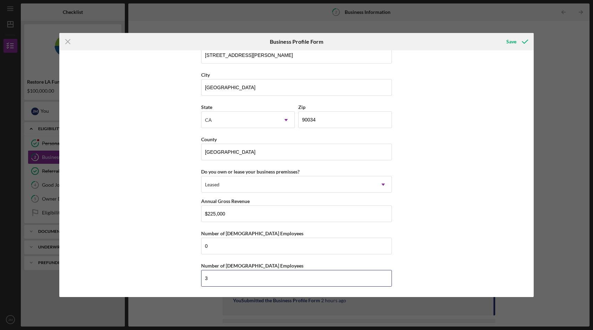
drag, startPoint x: 226, startPoint y: 276, endPoint x: 199, endPoint y: 277, distance: 27.1
click at [199, 276] on div "Business Name [PERSON_NAME] Martial Arts LLC DBA Boxing RX Business Start Date …" at bounding box center [296, 173] width 475 height 247
type input "0"
click at [514, 41] on div "Save" at bounding box center [512, 42] width 10 height 14
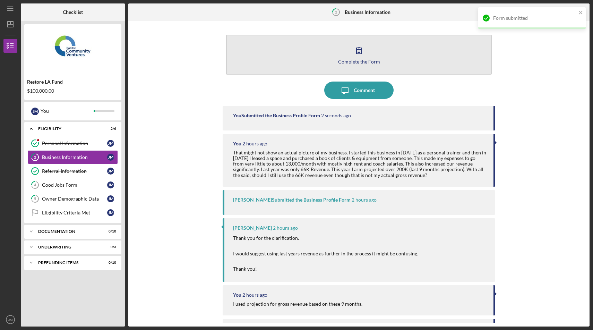
click at [363, 54] on icon "button" at bounding box center [359, 50] width 17 height 17
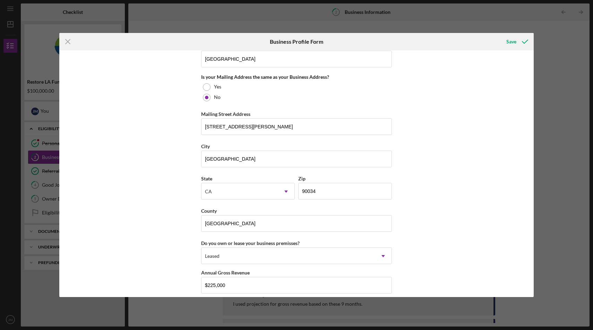
scroll to position [592, 0]
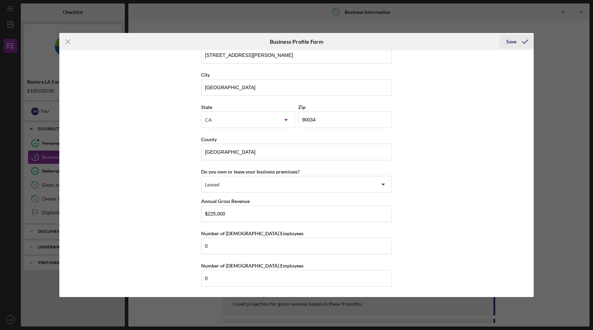
click at [515, 41] on div "Save" at bounding box center [512, 42] width 10 height 14
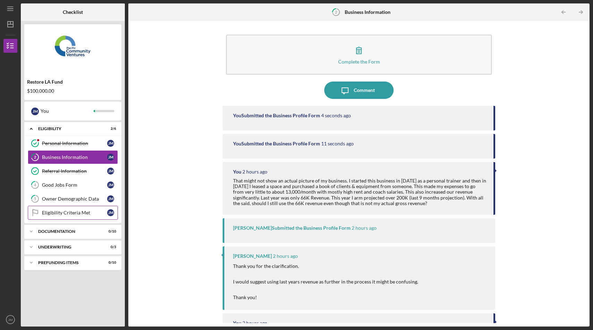
click at [58, 214] on div "Eligibility Criteria Met" at bounding box center [74, 213] width 65 height 6
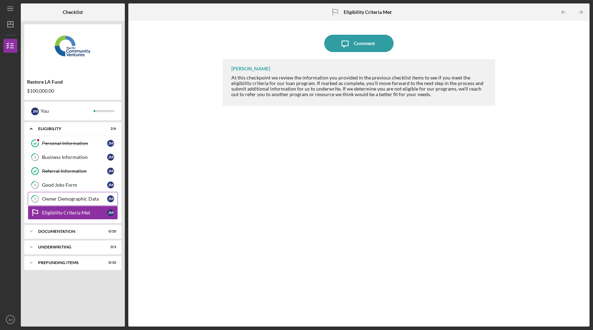
click at [58, 197] on div "Owner Demographic Data" at bounding box center [74, 199] width 65 height 6
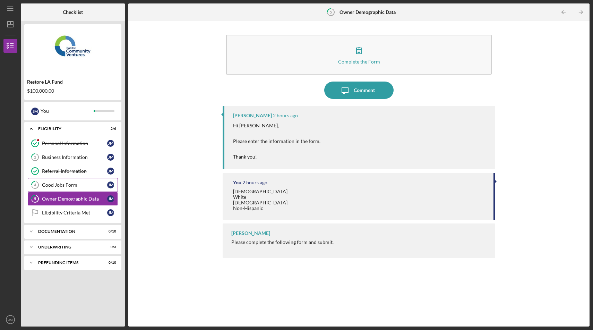
click at [59, 187] on div "Good Jobs Form" at bounding box center [74, 185] width 65 height 6
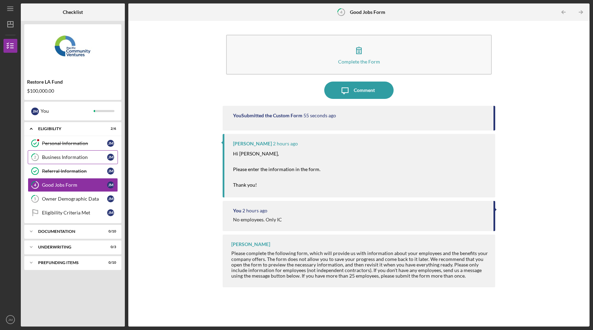
click at [59, 159] on div "Business Information" at bounding box center [74, 157] width 65 height 6
